Goal: Transaction & Acquisition: Purchase product/service

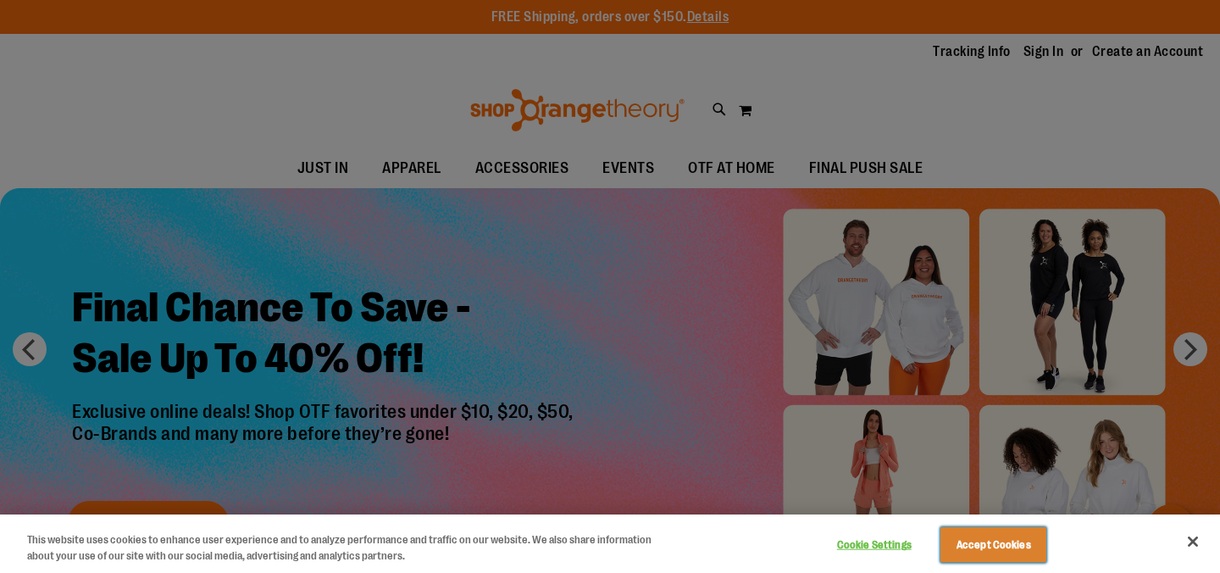
click at [963, 547] on button "Accept Cookies" at bounding box center [993, 545] width 106 height 36
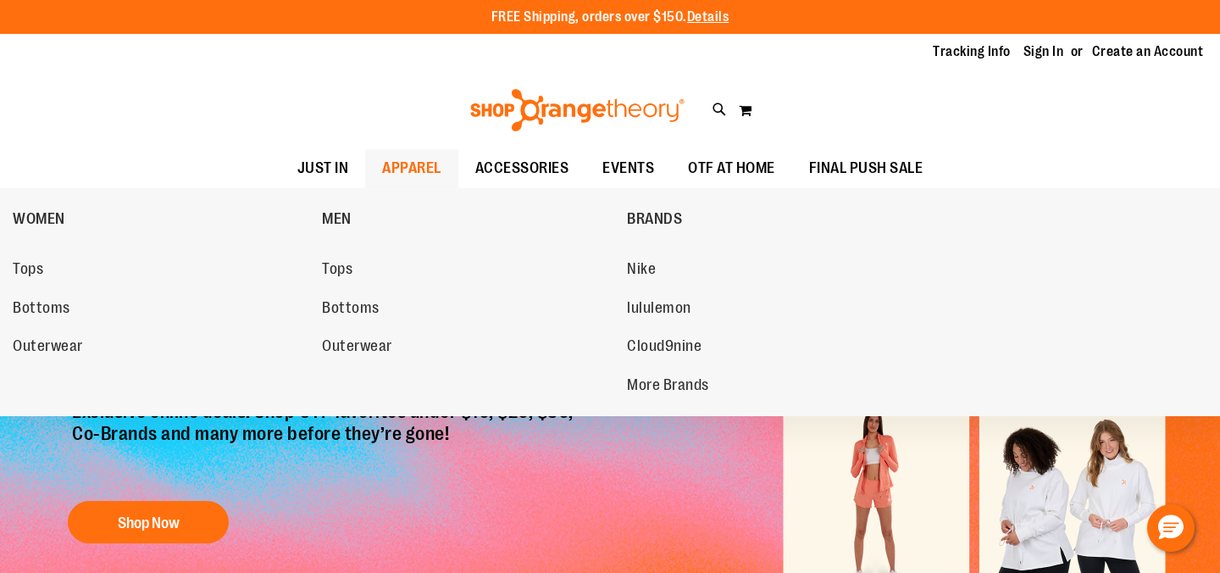
click at [423, 159] on span "APPAREL" at bounding box center [411, 168] width 59 height 38
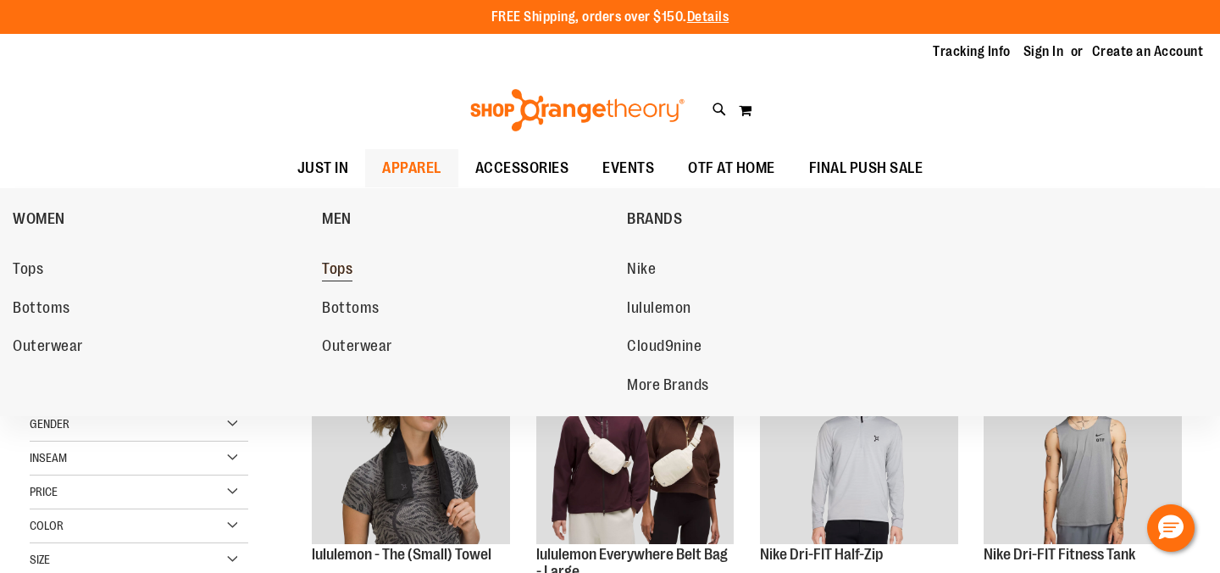
click at [337, 268] on span "Tops" at bounding box center [337, 270] width 31 height 21
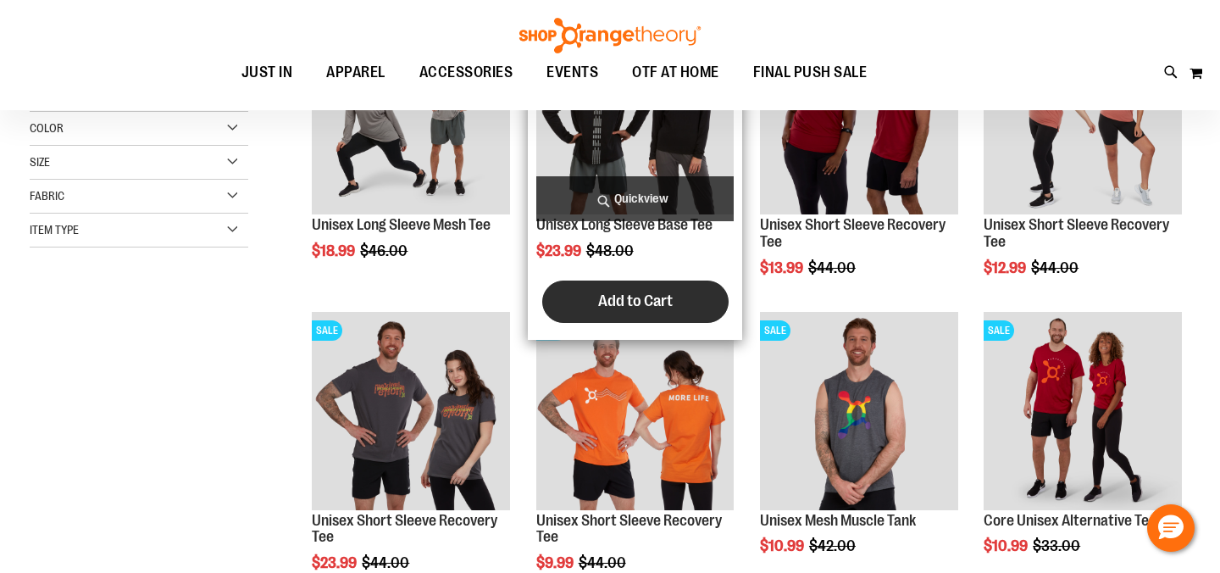
scroll to position [387, 0]
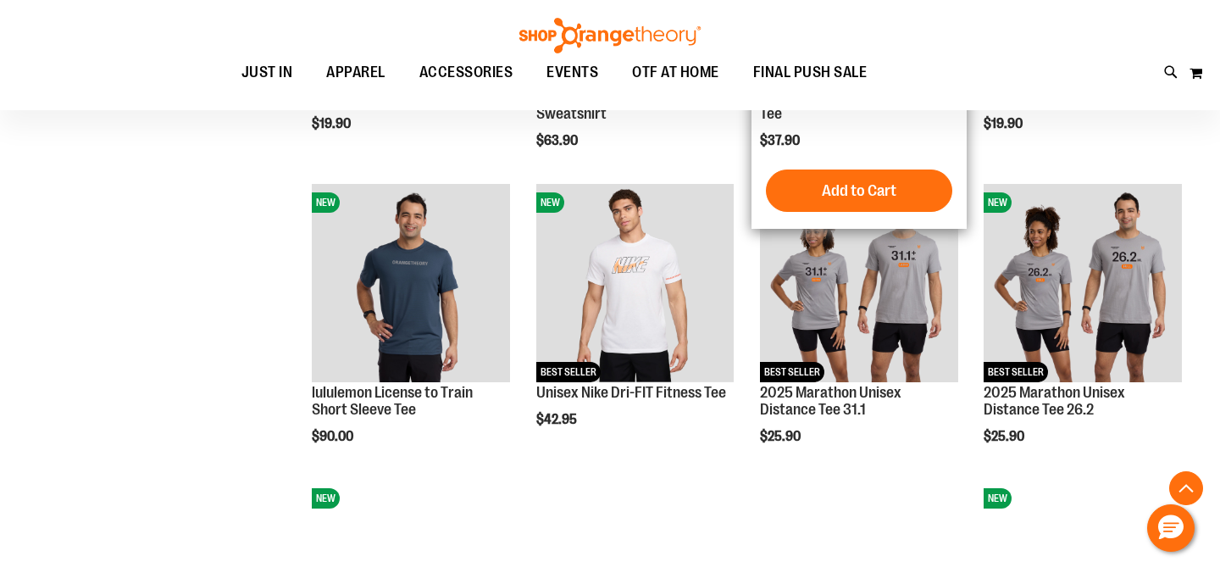
scroll to position [1347, 0]
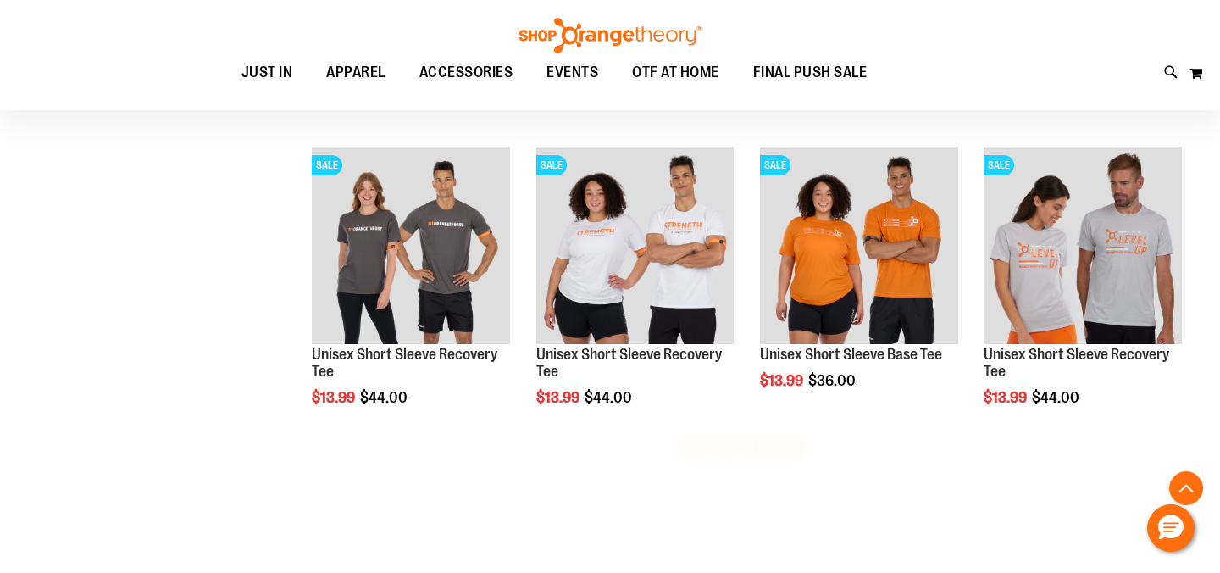
scroll to position [2565, 0]
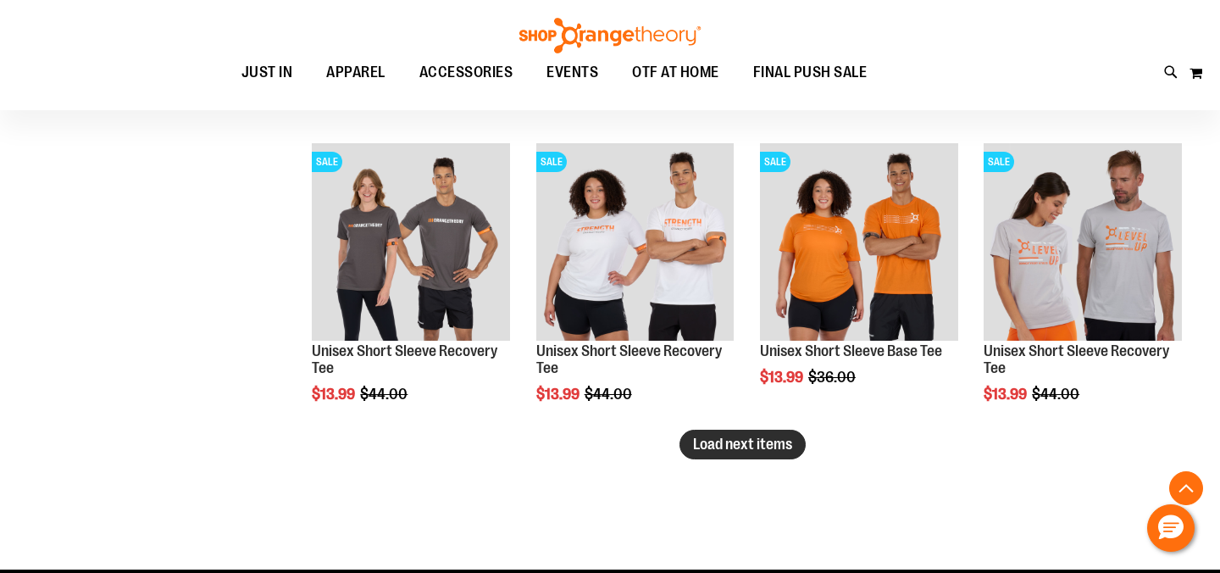
click at [744, 443] on span "Load next items" at bounding box center [742, 443] width 99 height 17
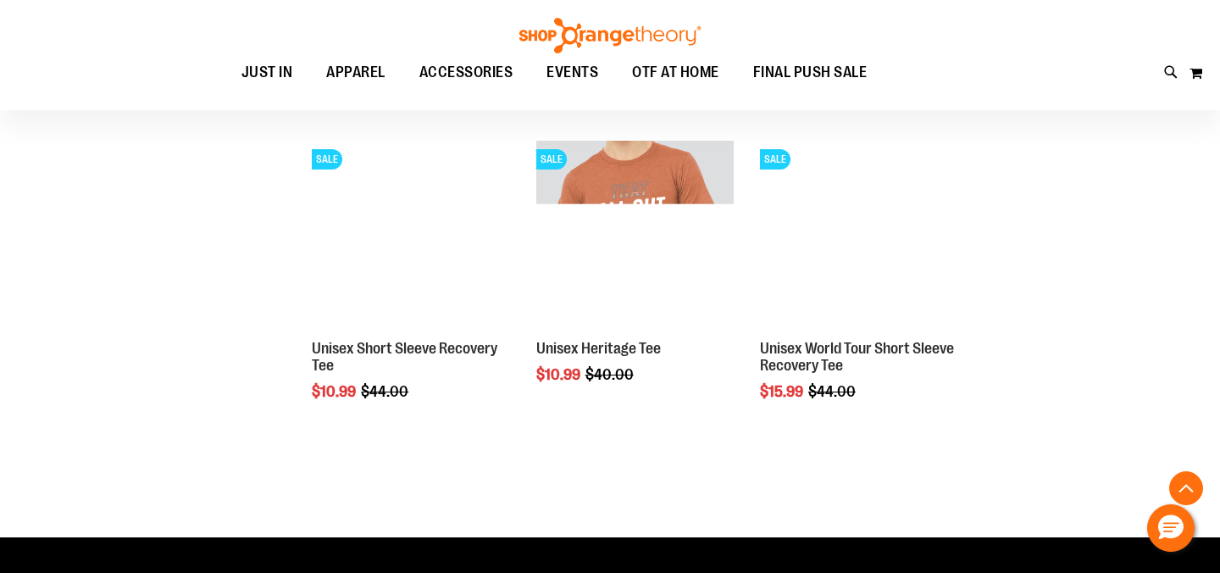
scroll to position [3161, 0]
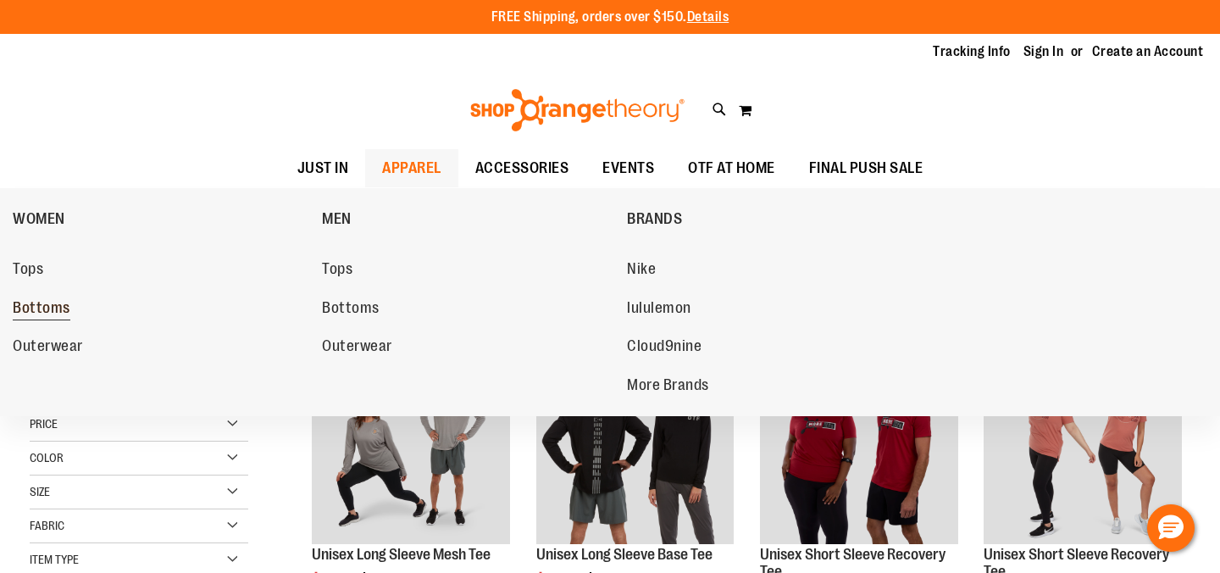
click at [61, 315] on span "Bottoms" at bounding box center [42, 309] width 58 height 21
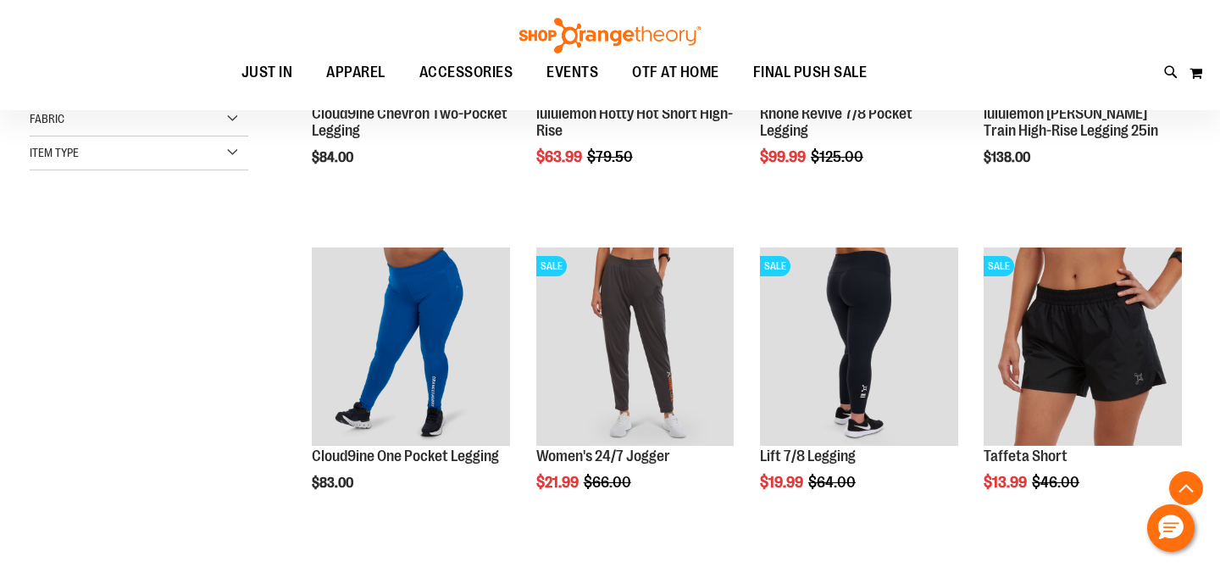
scroll to position [309, 0]
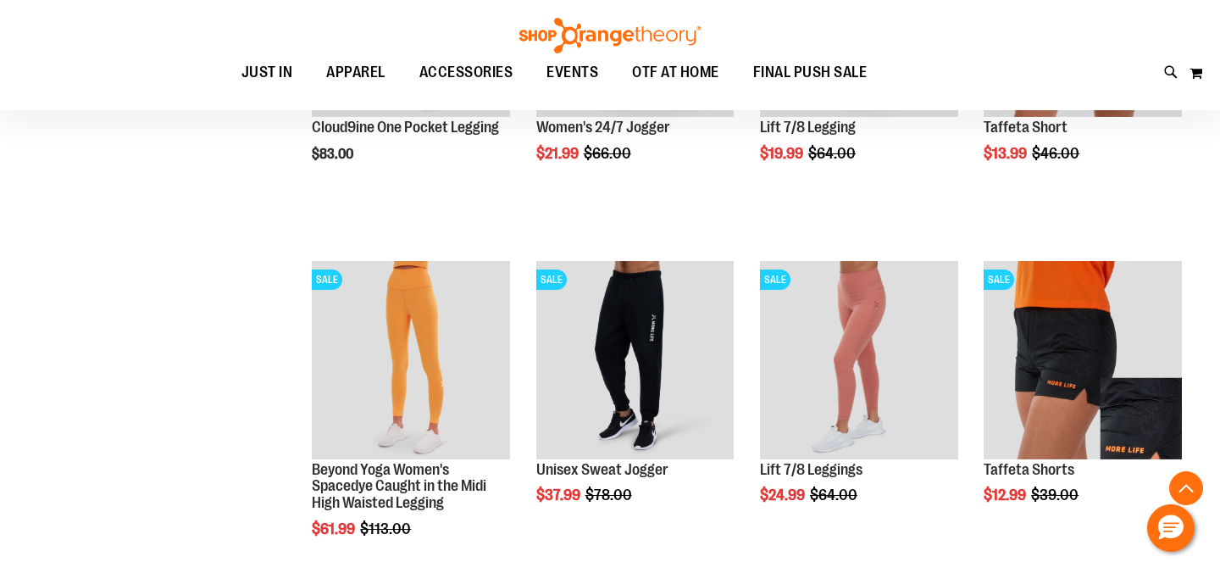
scroll to position [747, 0]
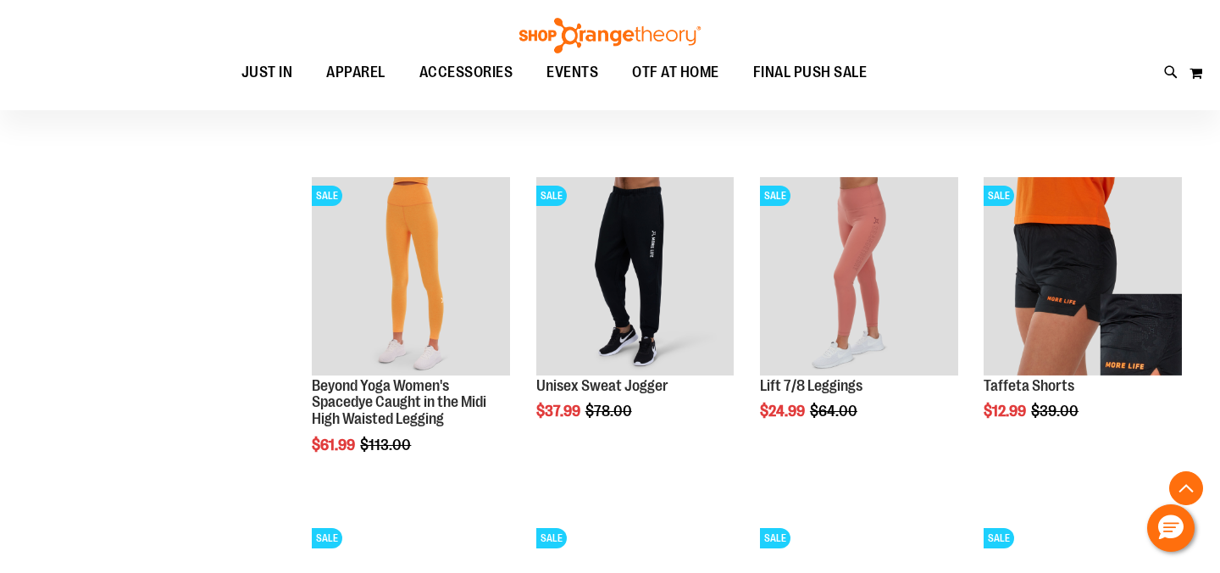
scroll to position [663, 0]
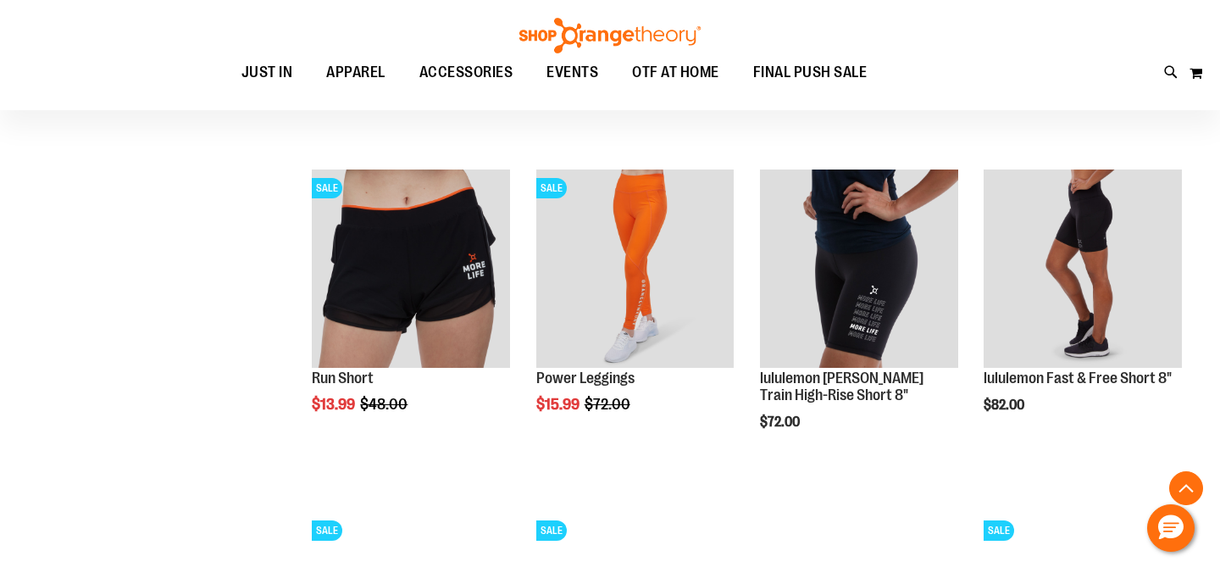
scroll to position [1358, 0]
